Goal: Transaction & Acquisition: Register for event/course

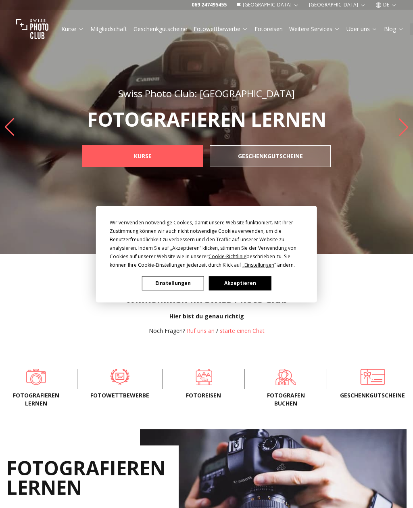
click at [252, 283] on button "Akzeptieren" at bounding box center [240, 283] width 62 height 14
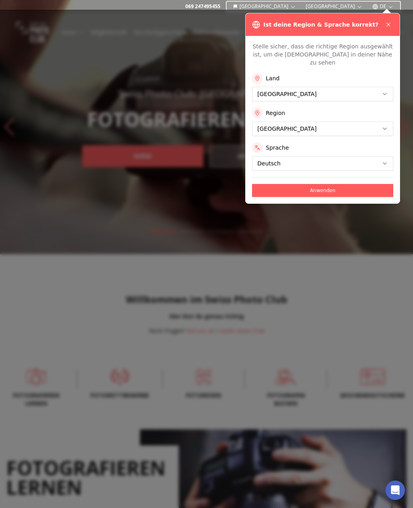
click at [338, 184] on button "Anwenden" at bounding box center [322, 190] width 141 height 13
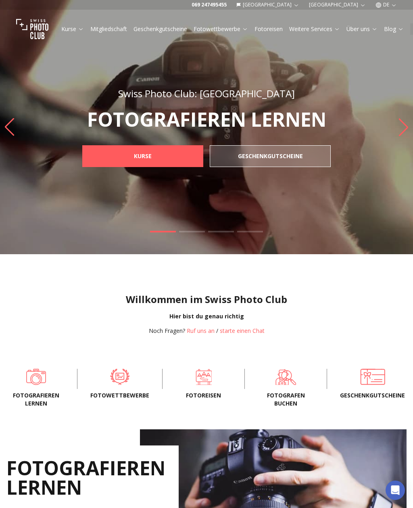
click at [33, 29] on img at bounding box center [32, 29] width 32 height 32
click at [30, 29] on img at bounding box center [32, 29] width 32 height 32
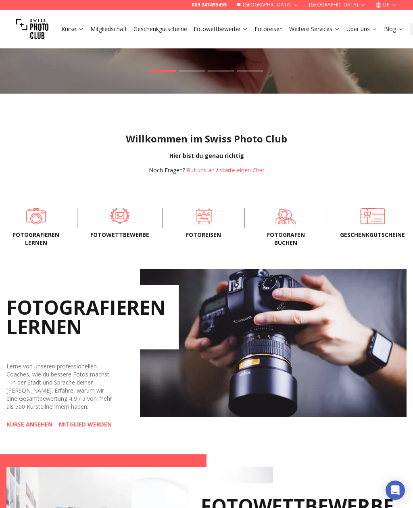
scroll to position [162, 0]
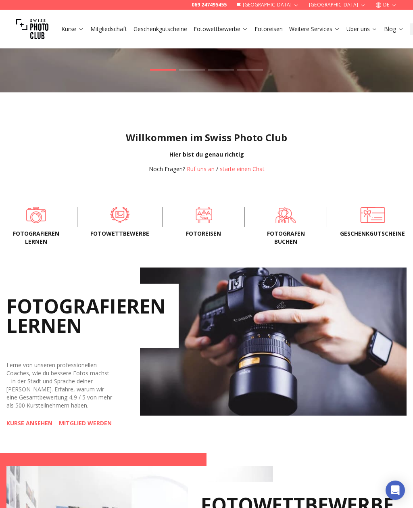
click at [114, 223] on span at bounding box center [119, 215] width 59 height 16
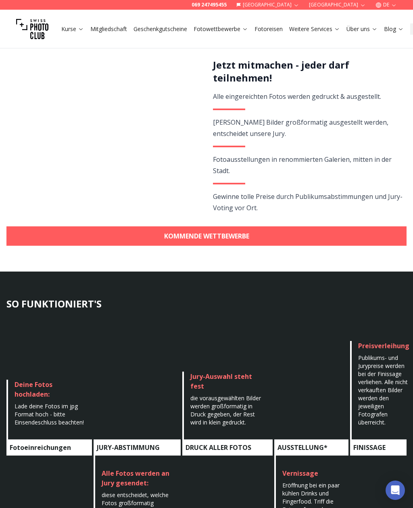
click at [268, 236] on link "KOMMENDE WETTBEWERBE" at bounding box center [206, 235] width 400 height 19
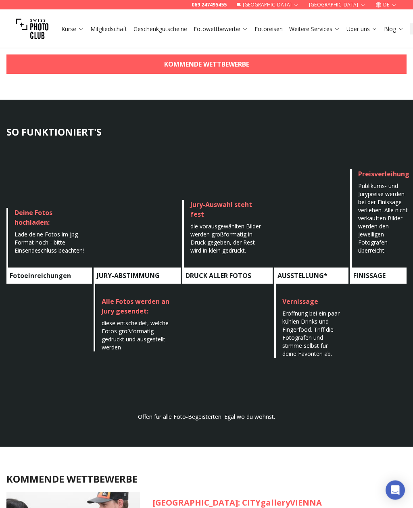
scroll to position [734, 0]
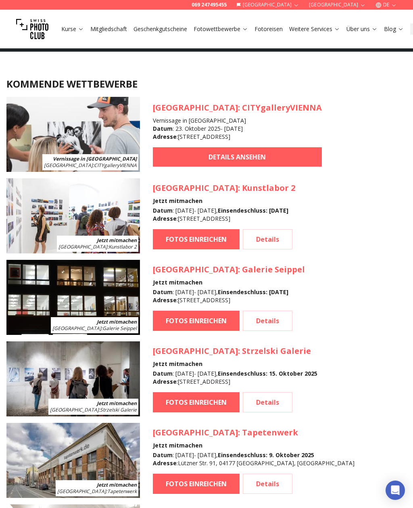
click at [281, 232] on link "Details" at bounding box center [268, 239] width 50 height 20
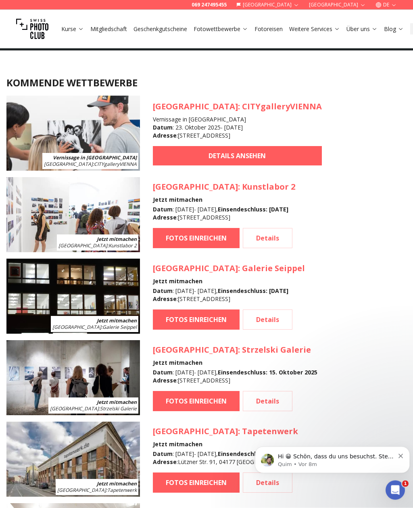
scroll to position [734, 0]
